Goal: Use online tool/utility: Utilize a website feature to perform a specific function

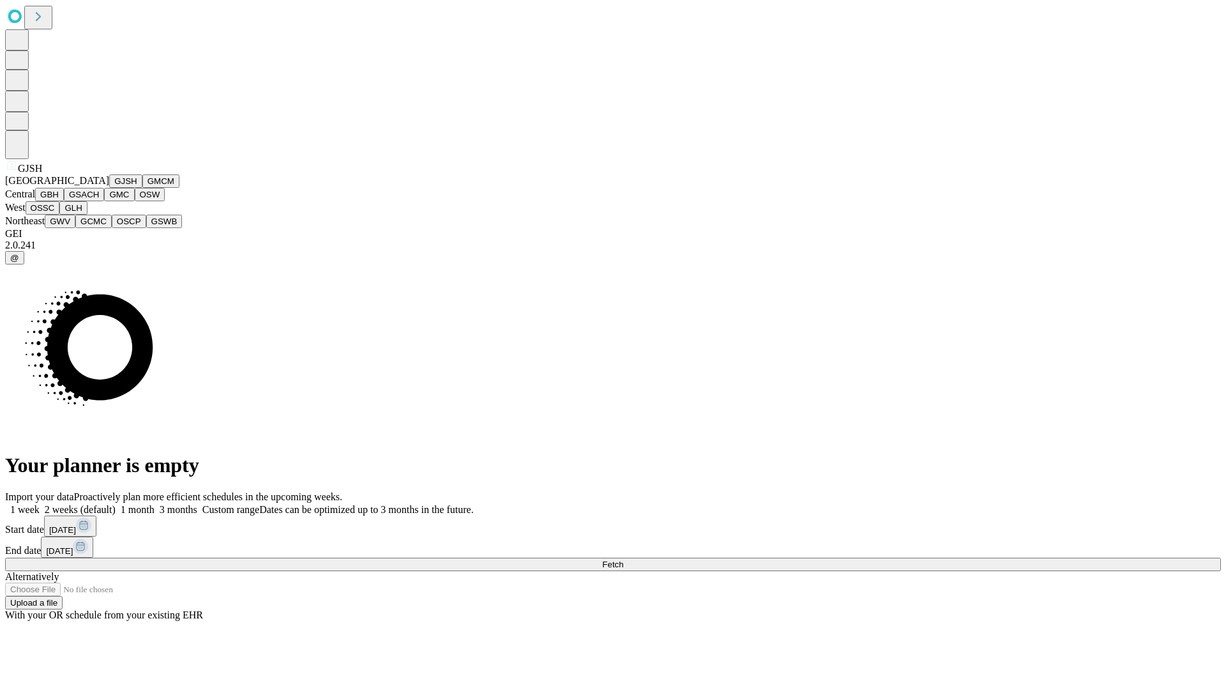
click at [109, 188] on button "GJSH" at bounding box center [125, 180] width 33 height 13
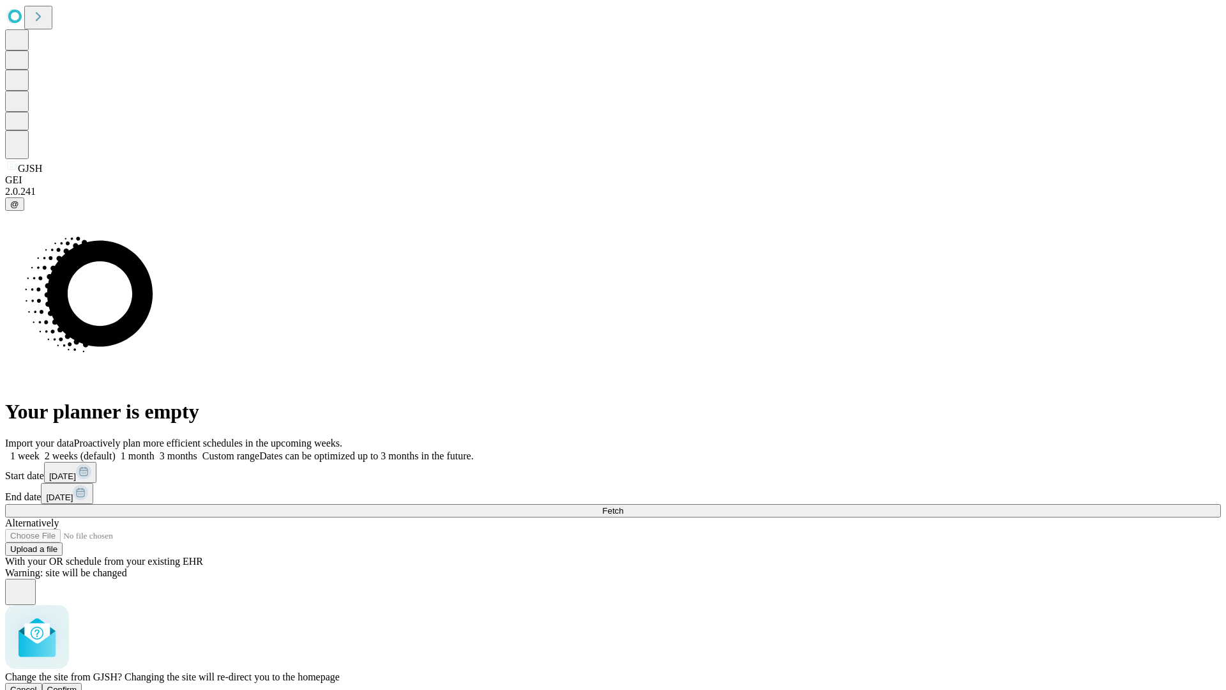
click at [77, 685] on span "Confirm" at bounding box center [62, 690] width 30 height 10
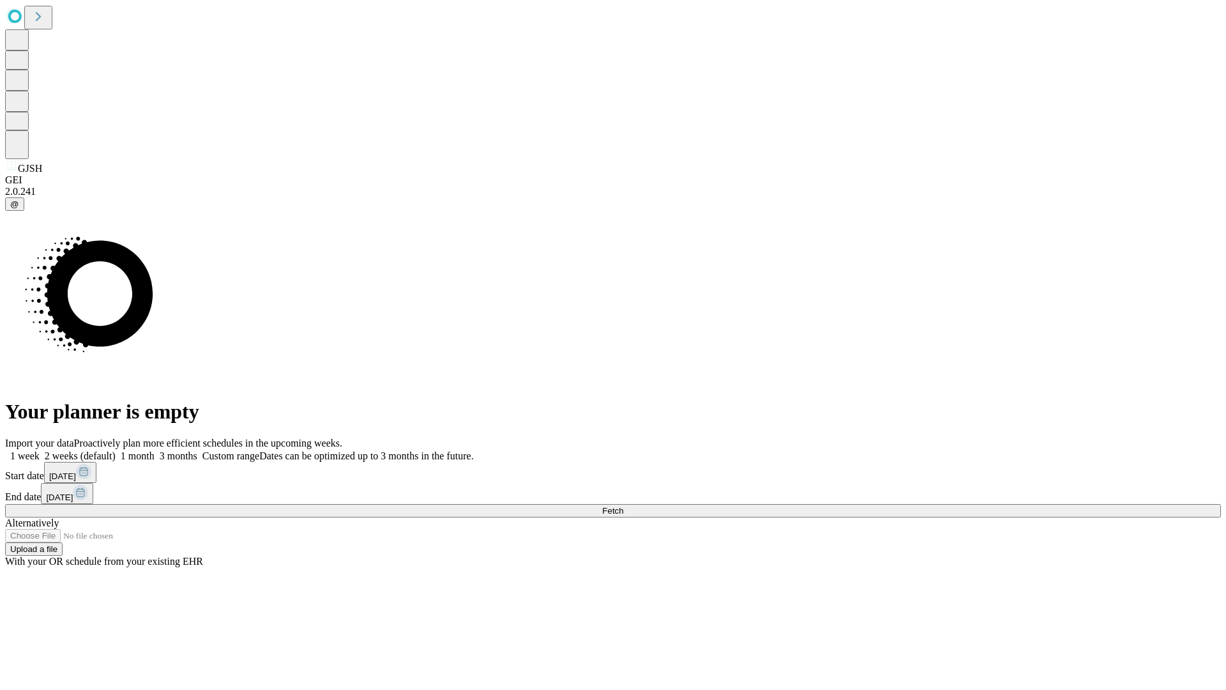
click at [116, 450] on label "2 weeks (default)" at bounding box center [78, 455] width 76 height 11
click at [623, 506] on span "Fetch" at bounding box center [612, 511] width 21 height 10
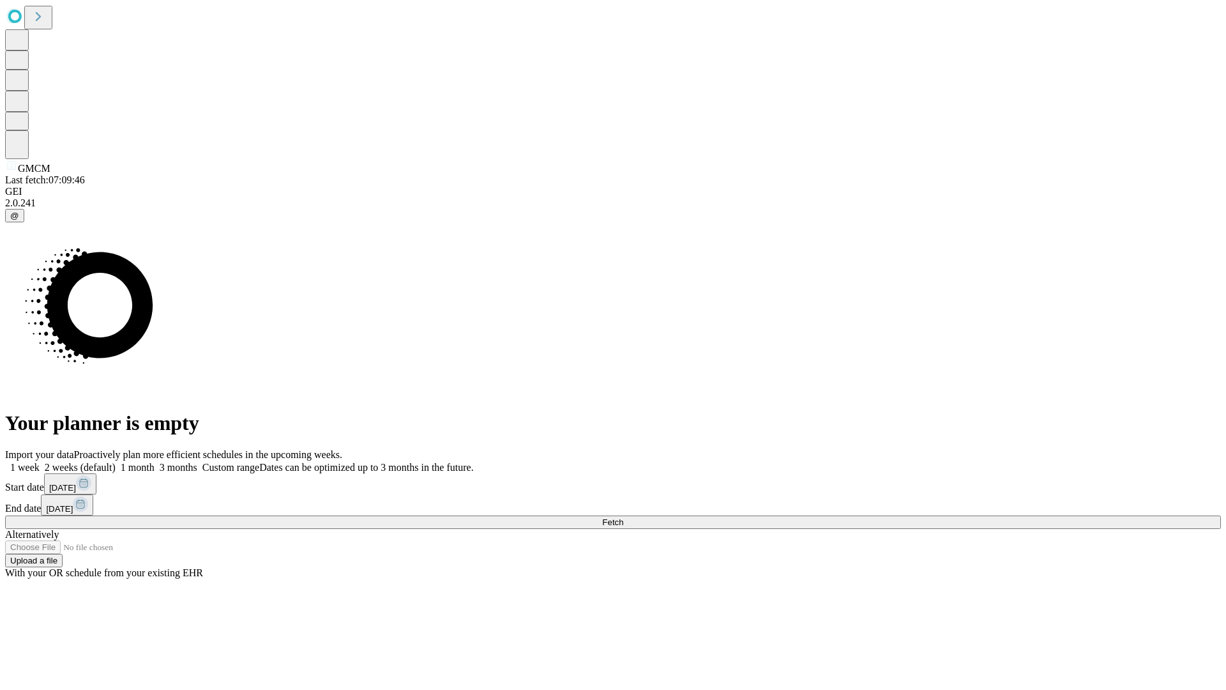
click at [116, 462] on label "2 weeks (default)" at bounding box center [78, 467] width 76 height 11
click at [623, 517] on span "Fetch" at bounding box center [612, 522] width 21 height 10
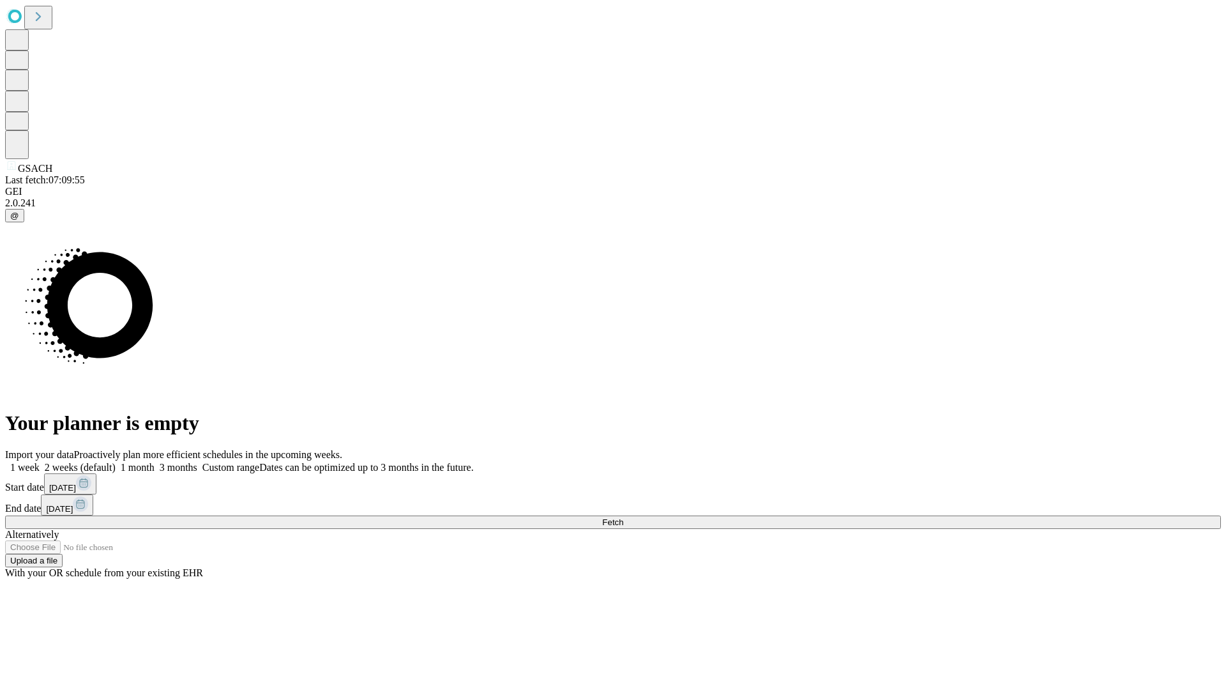
click at [623, 517] on span "Fetch" at bounding box center [612, 522] width 21 height 10
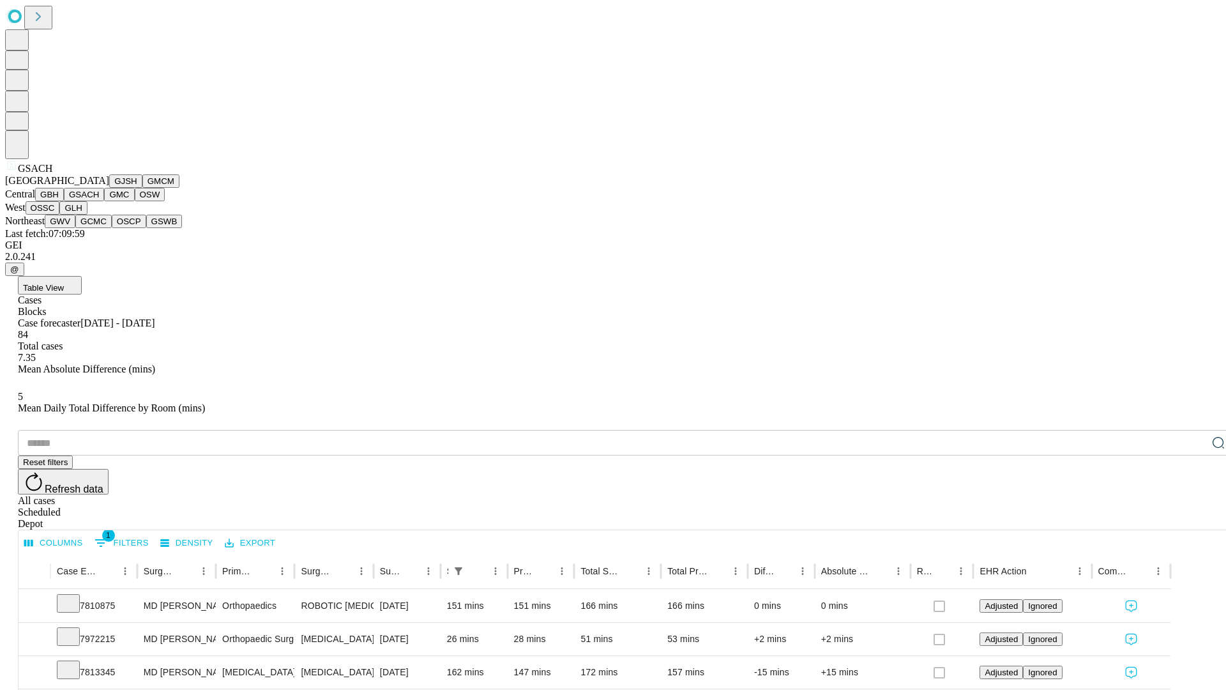
click at [104, 201] on button "GMC" at bounding box center [119, 194] width 30 height 13
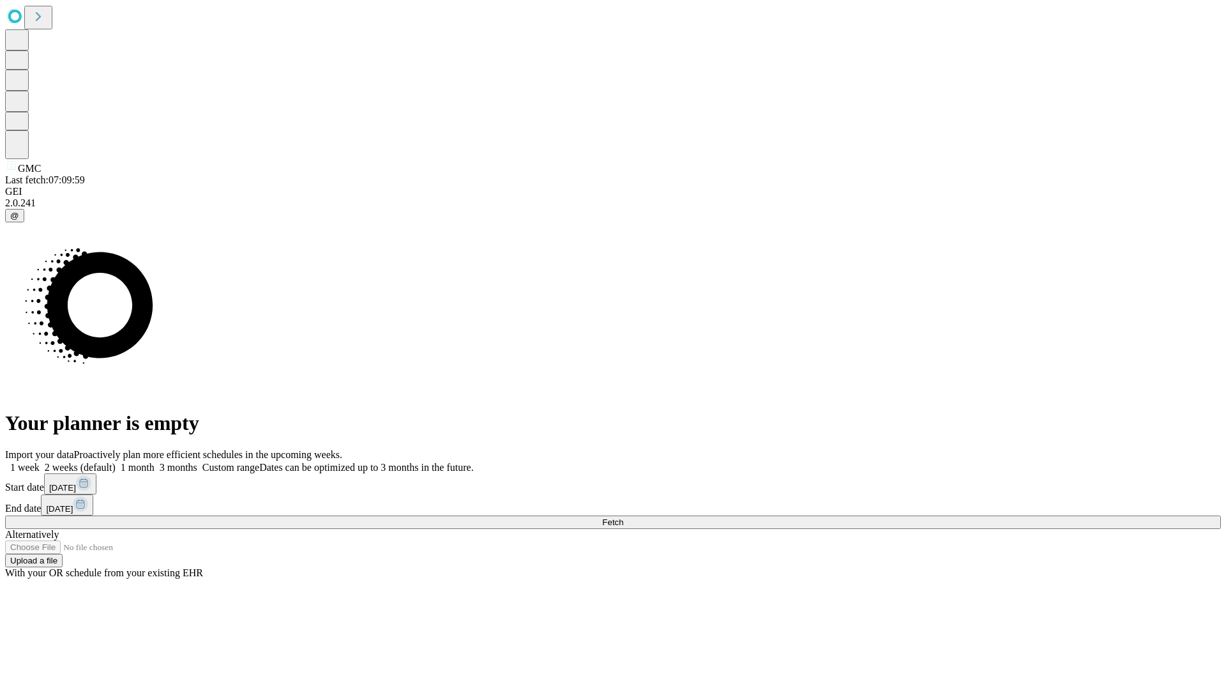
click at [116, 462] on label "2 weeks (default)" at bounding box center [78, 467] width 76 height 11
click at [623, 517] on span "Fetch" at bounding box center [612, 522] width 21 height 10
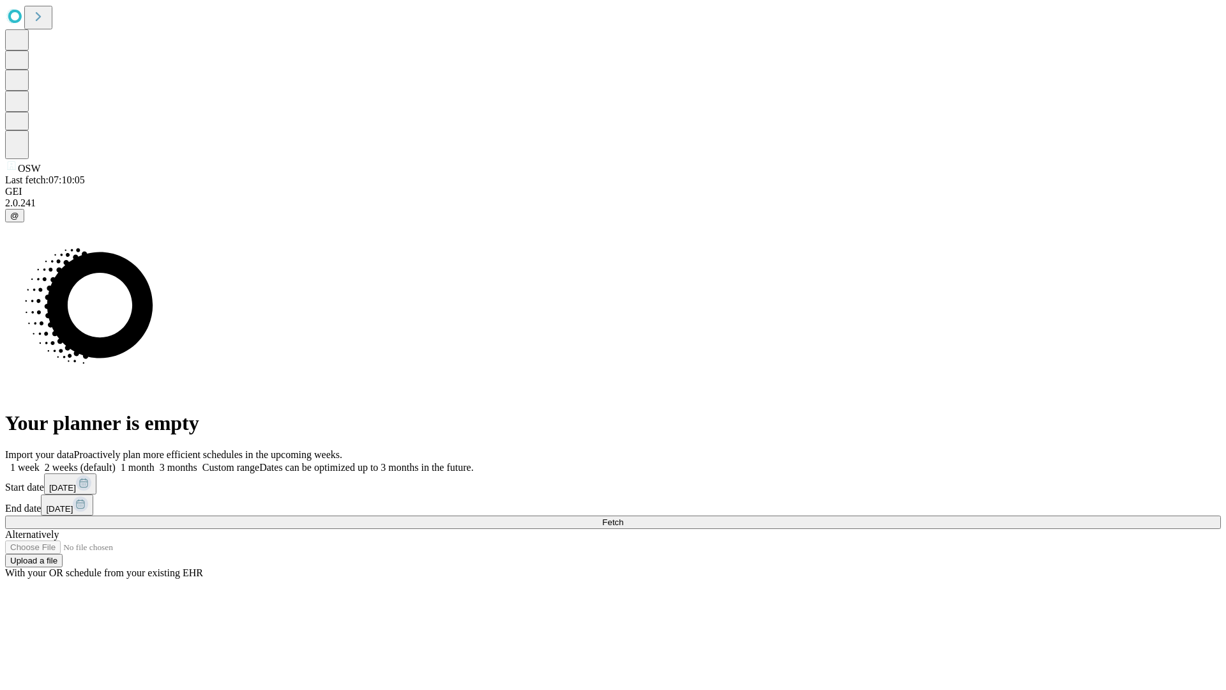
click at [116, 462] on label "2 weeks (default)" at bounding box center [78, 467] width 76 height 11
click at [623, 517] on span "Fetch" at bounding box center [612, 522] width 21 height 10
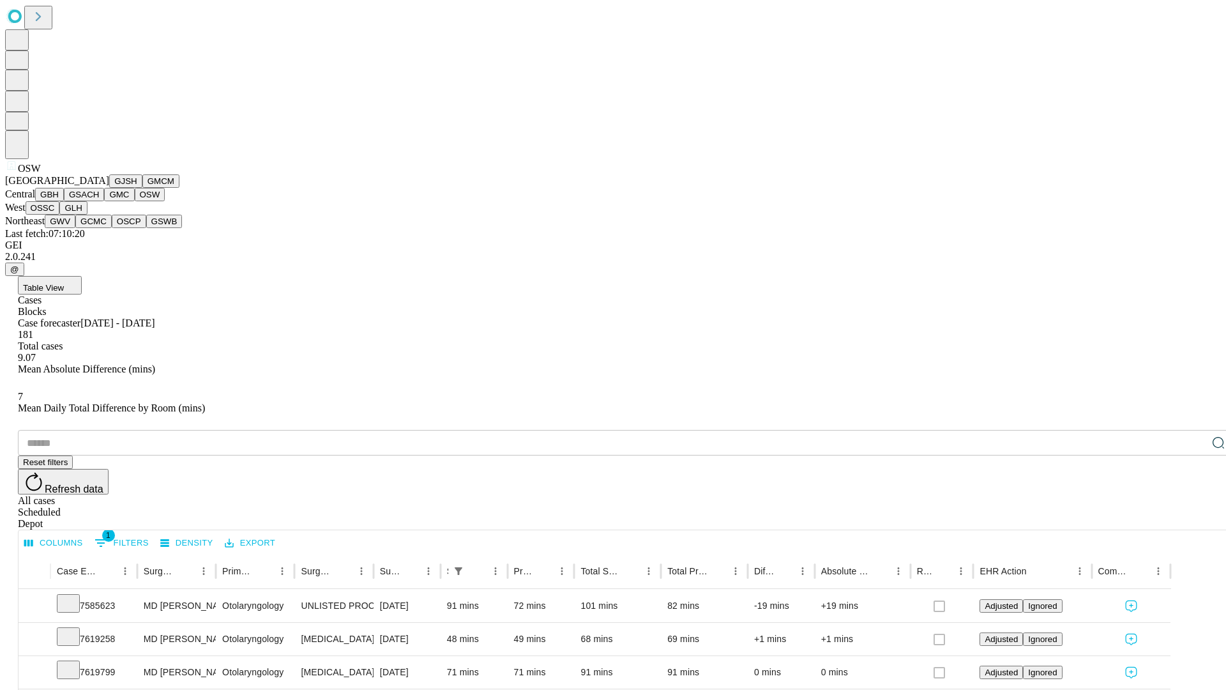
click at [60, 215] on button "OSSC" at bounding box center [43, 207] width 34 height 13
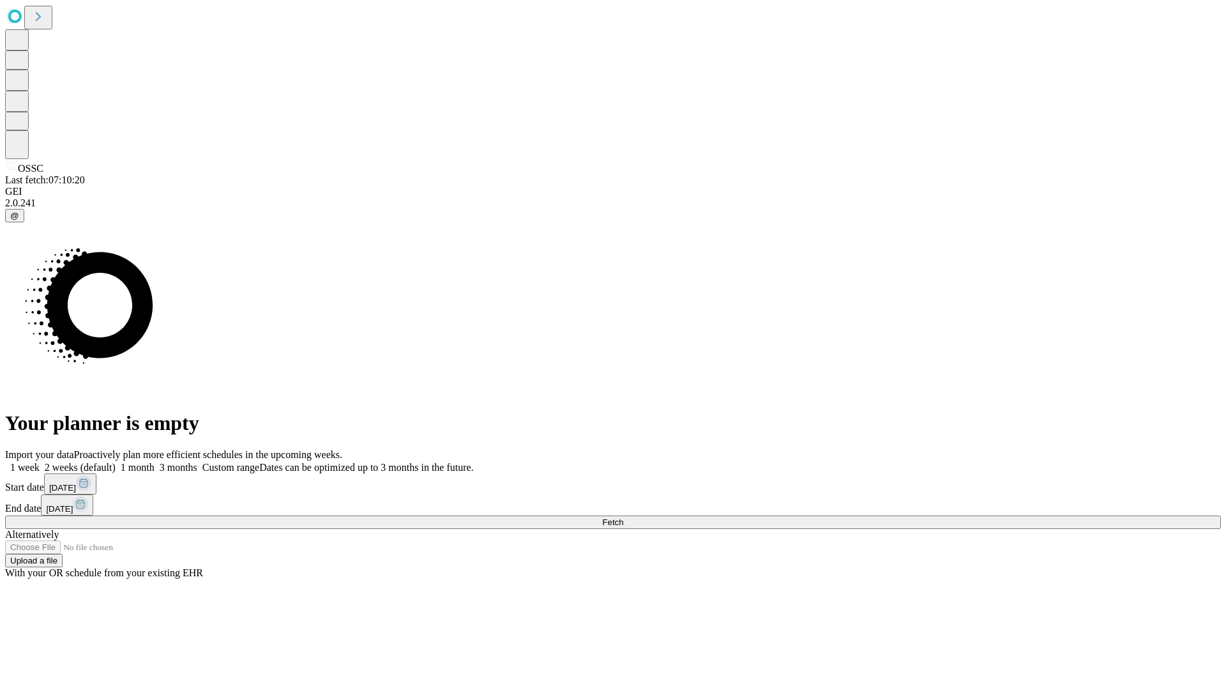
click at [116, 462] on label "2 weeks (default)" at bounding box center [78, 467] width 76 height 11
click at [623, 517] on span "Fetch" at bounding box center [612, 522] width 21 height 10
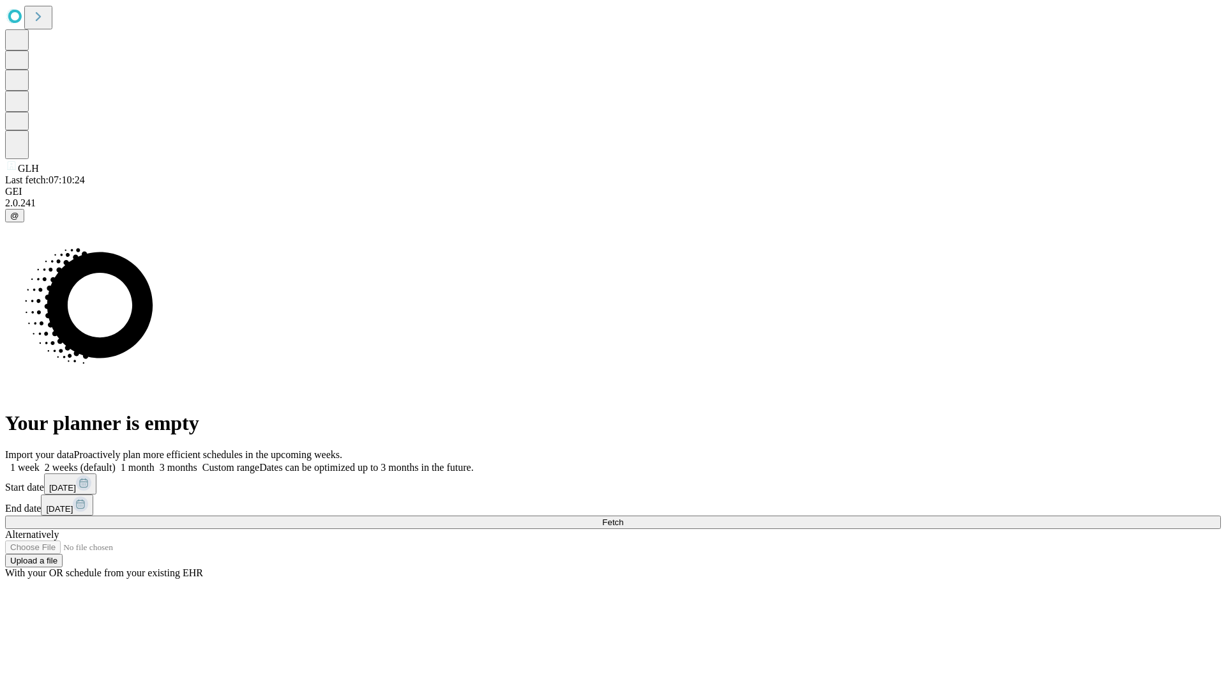
click at [116, 462] on label "2 weeks (default)" at bounding box center [78, 467] width 76 height 11
click at [623, 517] on span "Fetch" at bounding box center [612, 522] width 21 height 10
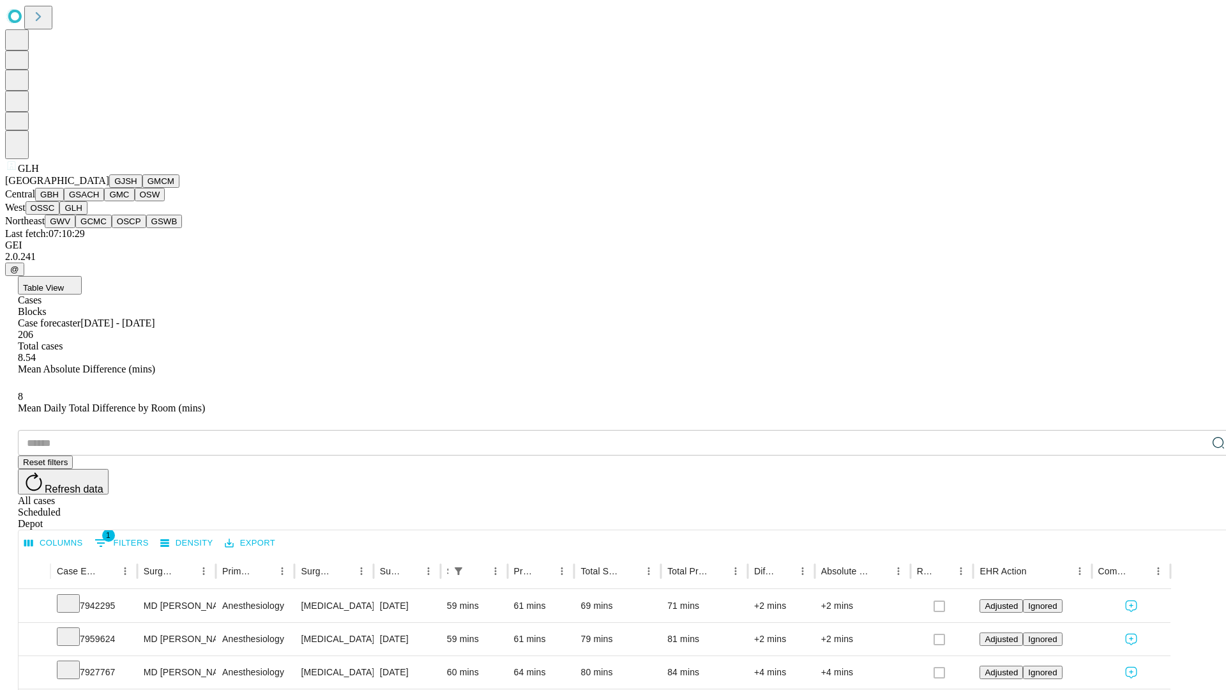
click at [75, 228] on button "GWV" at bounding box center [60, 221] width 31 height 13
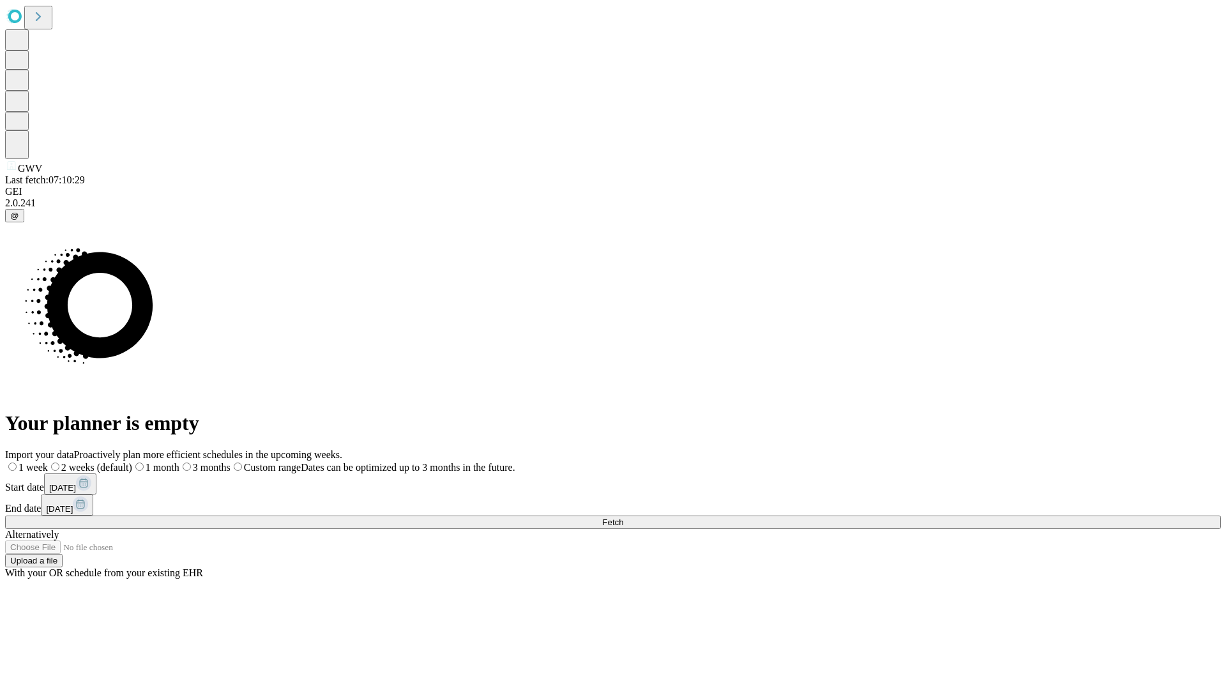
click at [132, 462] on label "2 weeks (default)" at bounding box center [90, 467] width 84 height 11
click at [623, 517] on span "Fetch" at bounding box center [612, 522] width 21 height 10
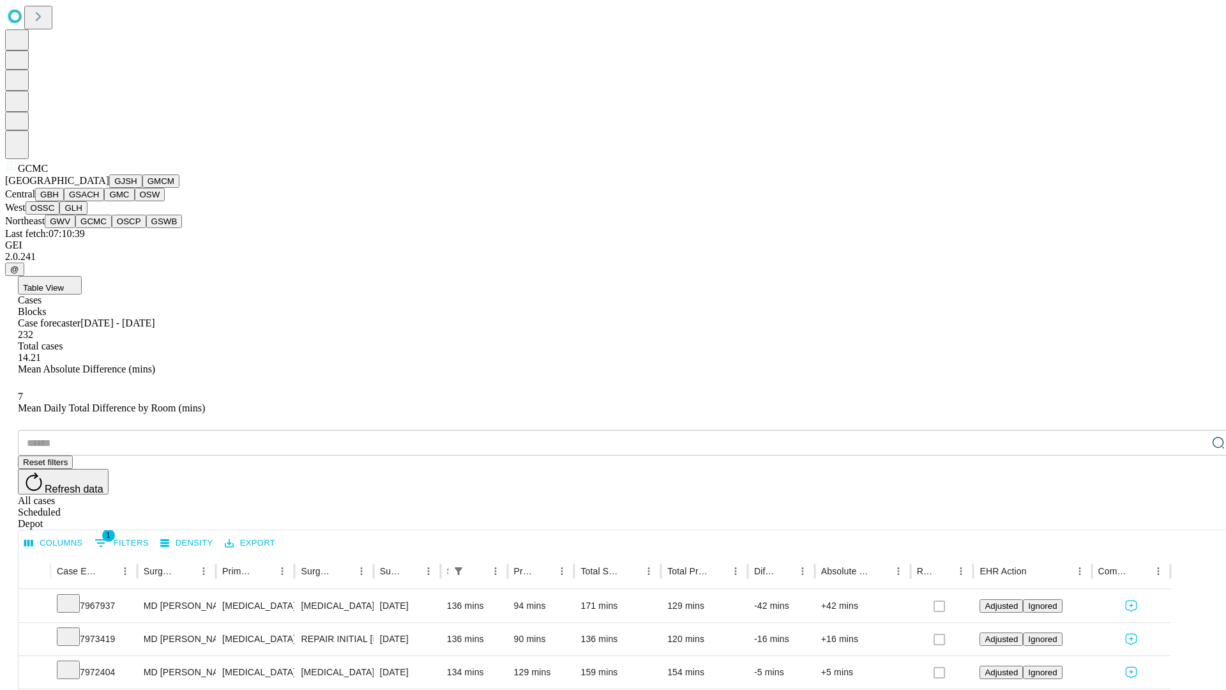
click at [112, 228] on button "OSCP" at bounding box center [129, 221] width 34 height 13
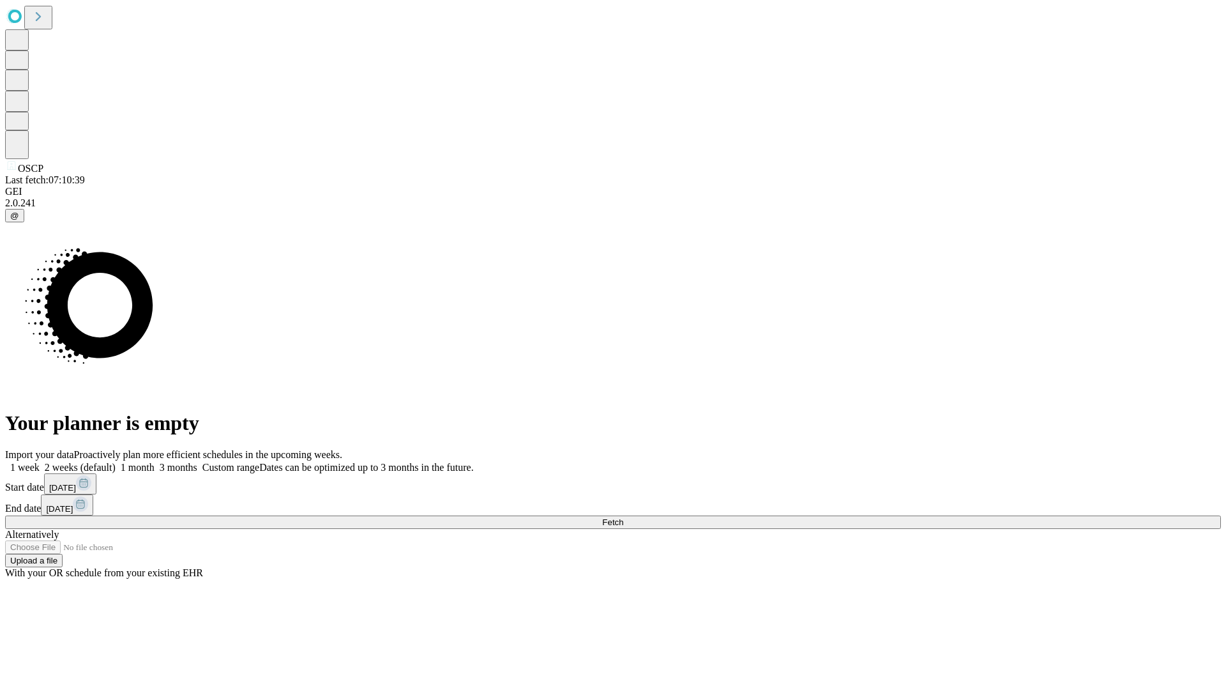
click at [116, 462] on label "2 weeks (default)" at bounding box center [78, 467] width 76 height 11
click at [623, 517] on span "Fetch" at bounding box center [612, 522] width 21 height 10
